Goal: Transaction & Acquisition: Purchase product/service

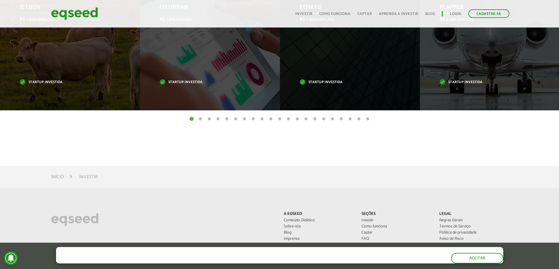
scroll to position [205, 0]
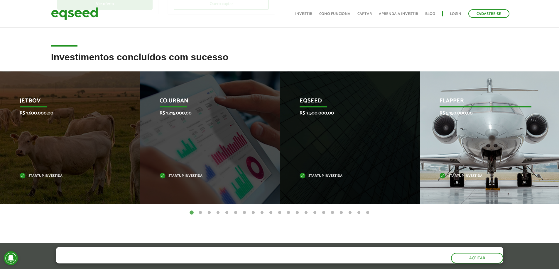
click at [481, 117] on div "Flapper R$ 5.150.000,00 Startup investida" at bounding box center [485, 138] width 131 height 133
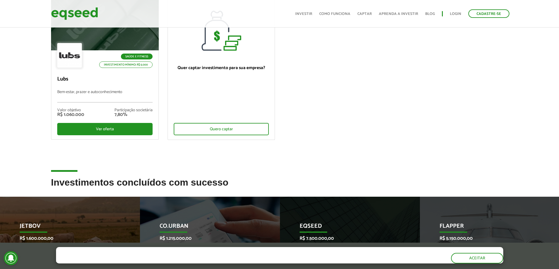
scroll to position [0, 0]
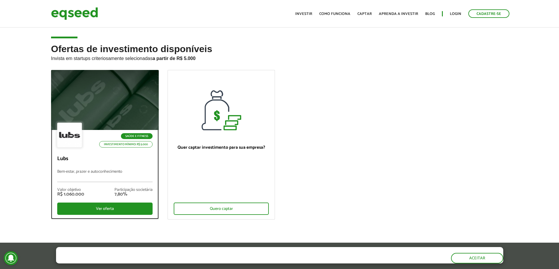
click at [109, 111] on div at bounding box center [104, 100] width 129 height 72
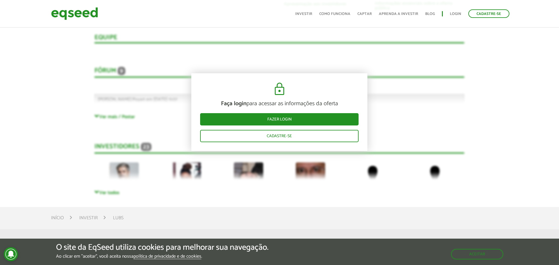
scroll to position [1232, 0]
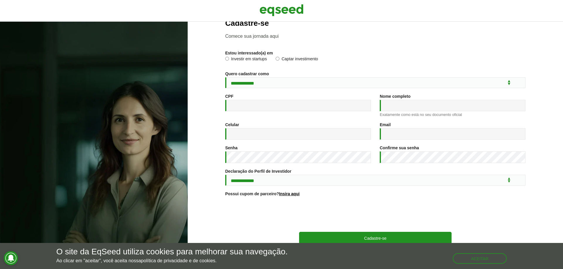
scroll to position [29, 0]
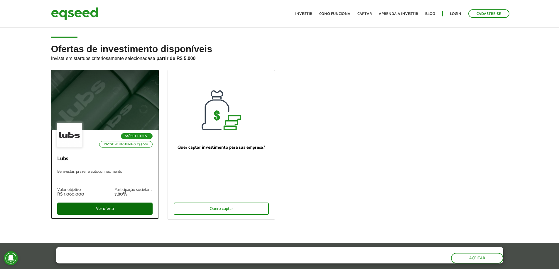
click at [132, 208] on div "Ver oferta" at bounding box center [104, 209] width 95 height 12
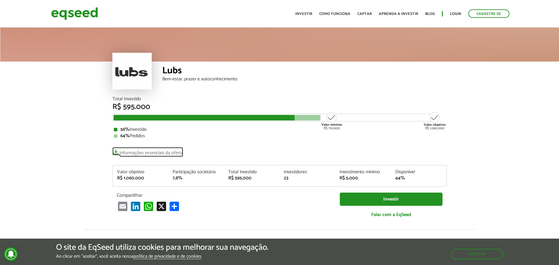
click at [143, 151] on link "Informações essenciais da oferta" at bounding box center [147, 151] width 71 height 8
